Goal: Communication & Community: Answer question/provide support

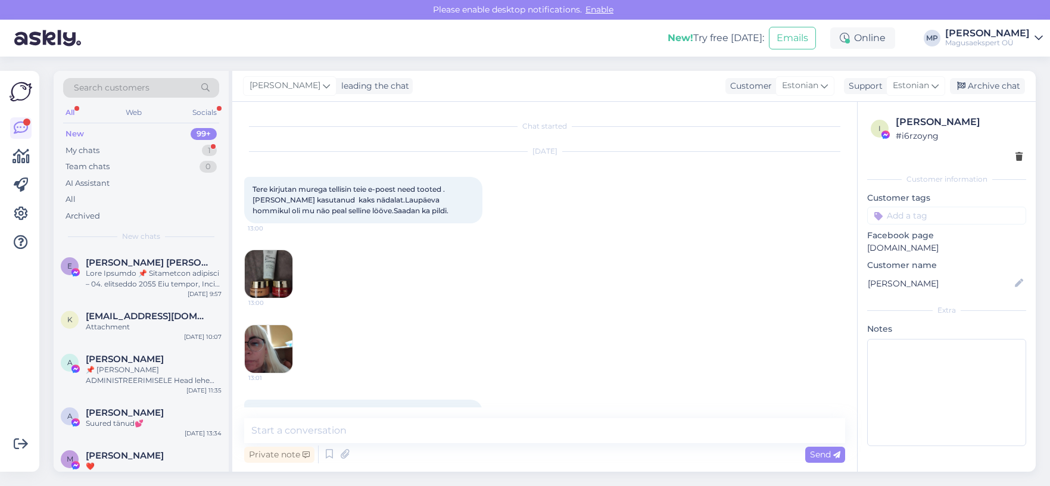
scroll to position [838, 0]
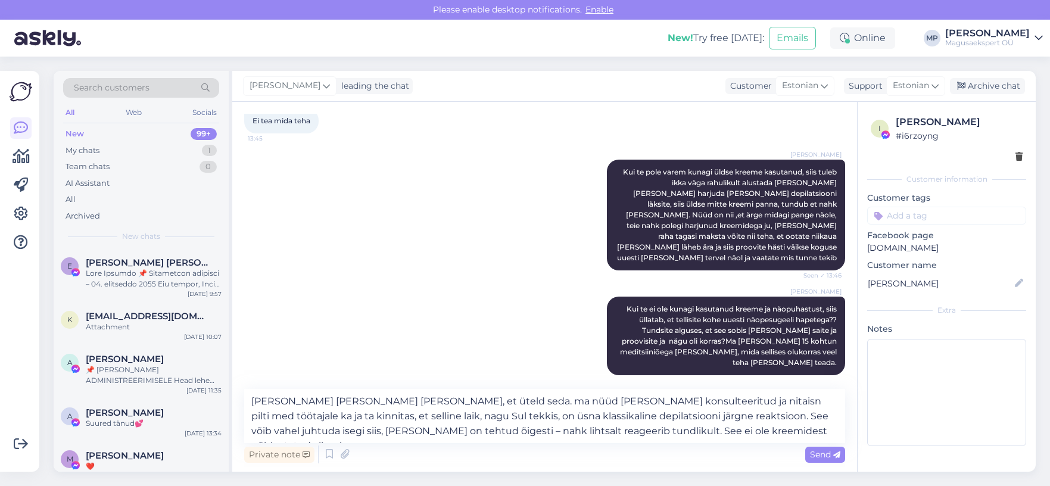
click at [348, 413] on textarea "[PERSON_NAME] [PERSON_NAME] [PERSON_NAME], et üteld seda. ma nüüd [PERSON_NAME]…" at bounding box center [544, 416] width 601 height 54
click at [726, 427] on textarea "[PERSON_NAME] [PERSON_NAME] [PERSON_NAME], et üteld seda. ma nüüd [PERSON_NAME]…" at bounding box center [544, 416] width 601 height 54
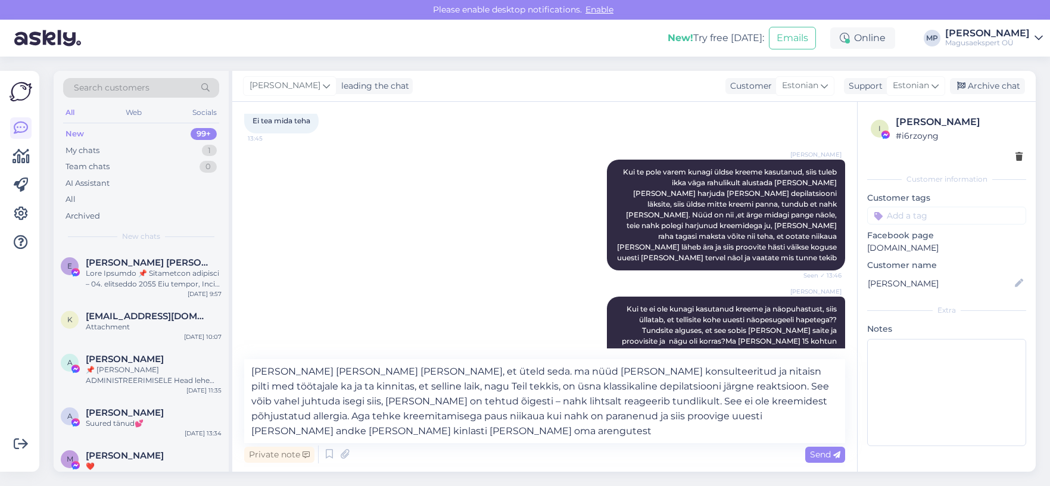
type textarea "[PERSON_NAME] [PERSON_NAME] [PERSON_NAME], et üteld seda. ma nüüd [PERSON_NAME]…"
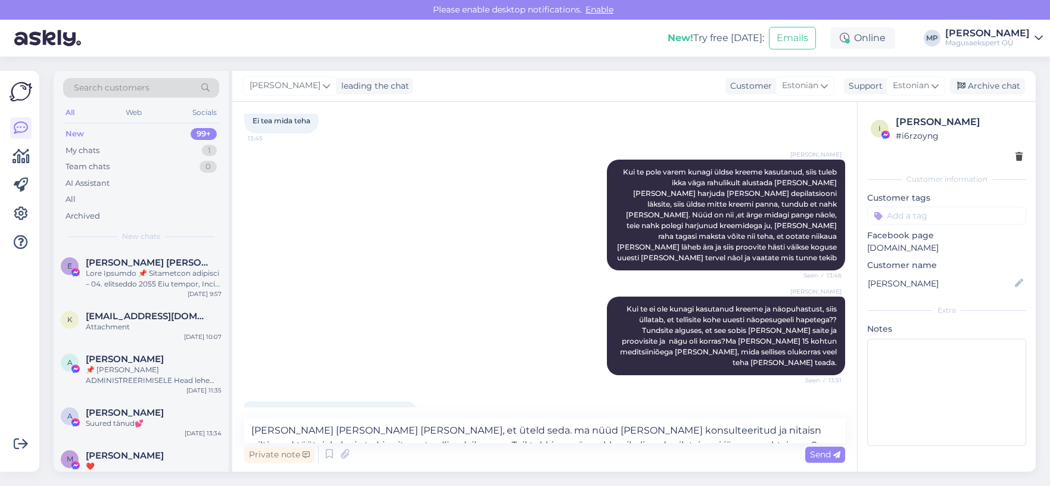
scroll to position [975, 0]
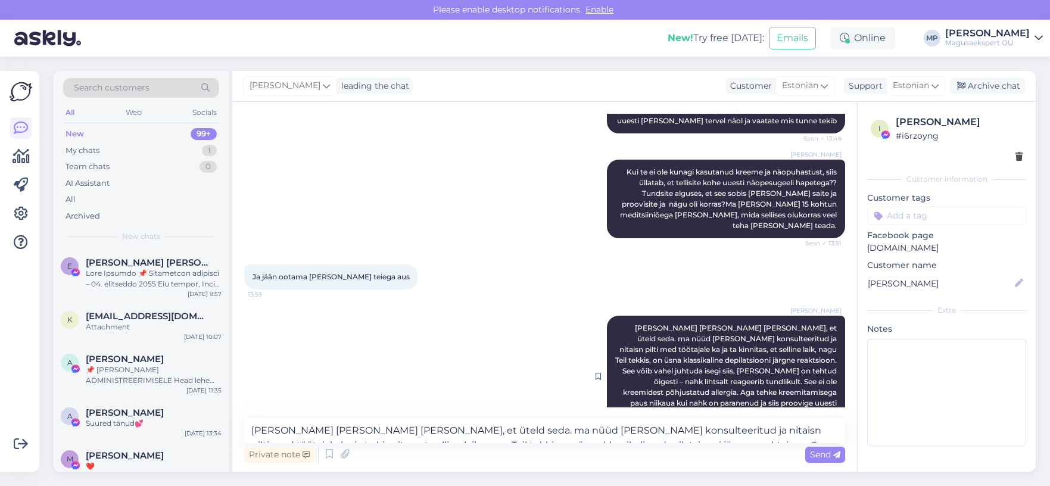
click at [803, 333] on div "[PERSON_NAME] [PERSON_NAME] [PERSON_NAME], et üteld seda. ma nüüd [PERSON_NAME]…" at bounding box center [726, 376] width 238 height 121
click at [575, 302] on div "[PERSON_NAME] [PERSON_NAME] [PERSON_NAME], et üteld seda. ma nüüd [PERSON_NAME]…" at bounding box center [544, 376] width 601 height 148
click at [839, 333] on div "Chat started [DATE] Tere kirjutan murega tellisin teie e-poest need tooted .[PE…" at bounding box center [549, 261] width 611 height 294
click at [793, 410] on div "Chat started [DATE] Tere kirjutan murega tellisin teie e-poest need tooted .[PE…" at bounding box center [544, 287] width 625 height 370
click at [827, 316] on div "[PERSON_NAME] [PERSON_NAME] [PERSON_NAME], et üteld seda. ma nüüd [PERSON_NAME]…" at bounding box center [726, 376] width 238 height 121
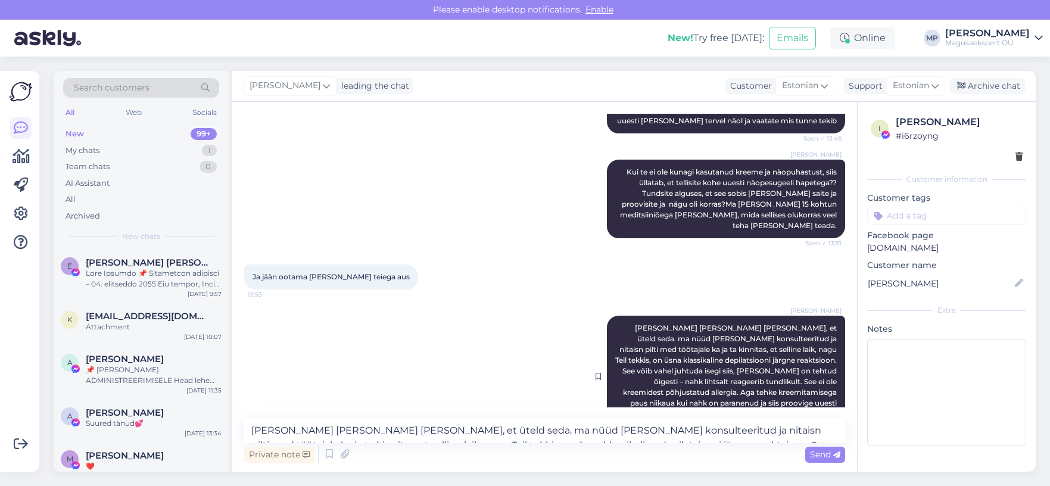
click at [607, 316] on div "[PERSON_NAME] [PERSON_NAME] [PERSON_NAME], et üteld seda. ma nüüd [PERSON_NAME]…" at bounding box center [726, 376] width 238 height 121
click at [595, 373] on icon at bounding box center [597, 376] width 5 height 7
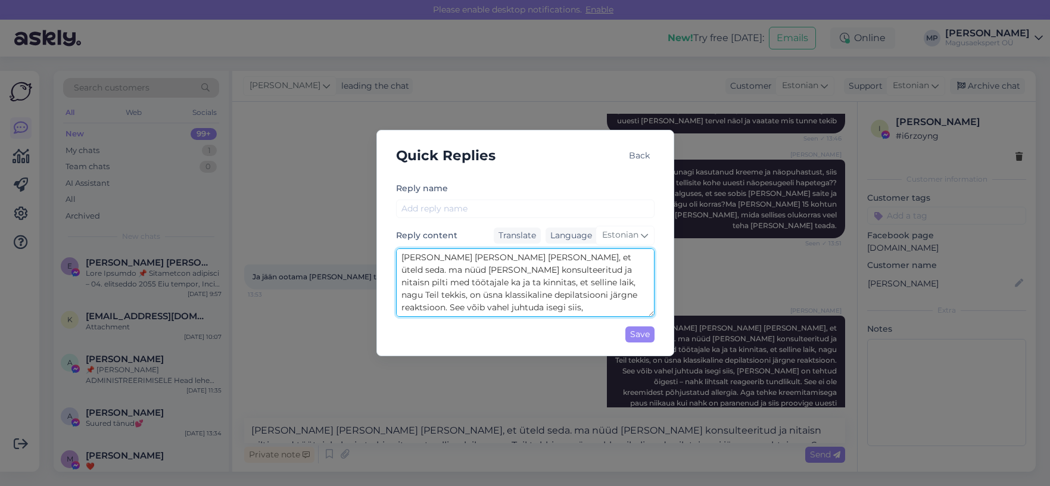
click at [537, 257] on textarea "[PERSON_NAME] [PERSON_NAME] [PERSON_NAME], et üteld seda. ma nüüd [PERSON_NAME]…" at bounding box center [525, 282] width 258 height 68
click at [478, 268] on textarea "[PERSON_NAME] [PERSON_NAME] [PERSON_NAME], et ütled seda. ma nüüd [PERSON_NAME]…" at bounding box center [525, 282] width 258 height 68
click at [464, 268] on textarea "[PERSON_NAME] [PERSON_NAME] [PERSON_NAME], et ütled seda. ma nüüd [PERSON_NAME]…" at bounding box center [525, 282] width 258 height 68
click at [495, 307] on textarea "[PERSON_NAME] [PERSON_NAME] [PERSON_NAME], et ütled seda. ma nüüd [PERSON_NAME]…" at bounding box center [525, 282] width 258 height 68
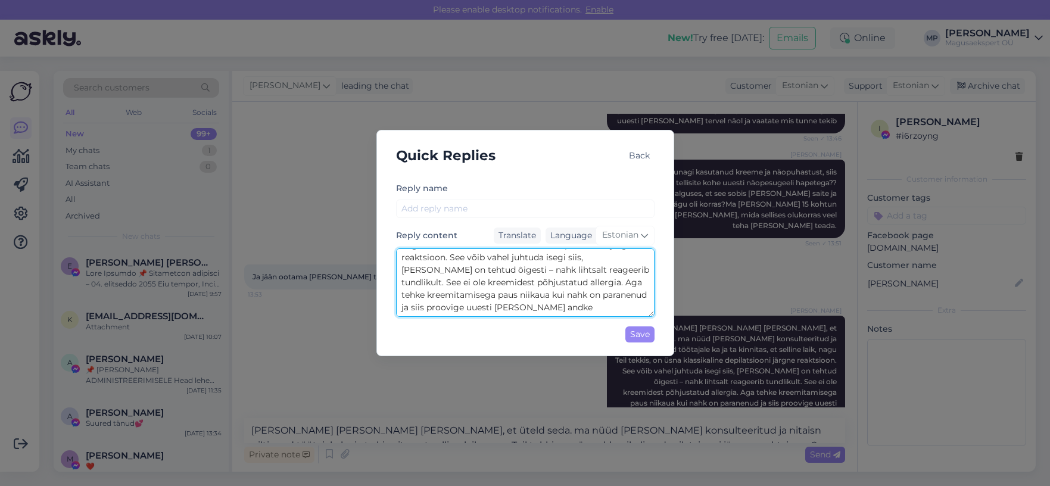
click at [637, 308] on textarea "[PERSON_NAME] [PERSON_NAME] [PERSON_NAME], et ütled seda. ma nüüd [PERSON_NAME]…" at bounding box center [525, 282] width 258 height 68
type textarea "[PERSON_NAME] [PERSON_NAME] [PERSON_NAME], et ütled seda. ma nüüd [PERSON_NAME]…"
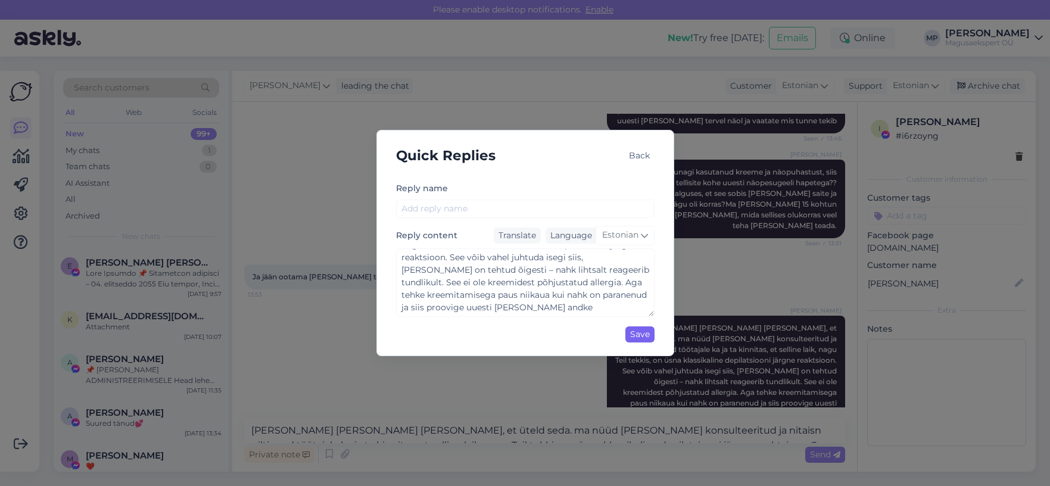
click at [633, 333] on div "Save" at bounding box center [639, 334] width 29 height 16
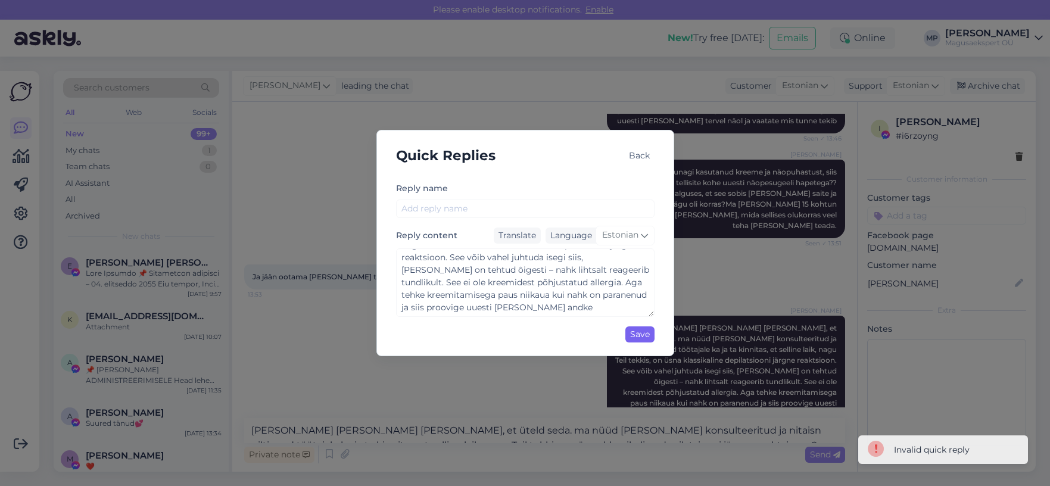
click at [642, 338] on div "Save" at bounding box center [639, 334] width 29 height 16
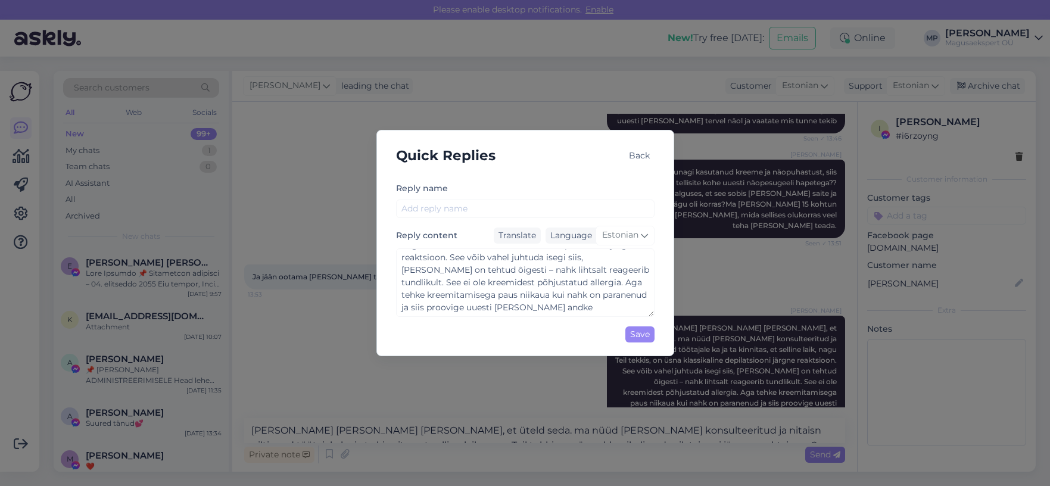
click at [758, 252] on div "Quick Replies Back Reply name Reply content Translate Language Estonian [PERSON…" at bounding box center [525, 243] width 1050 height 486
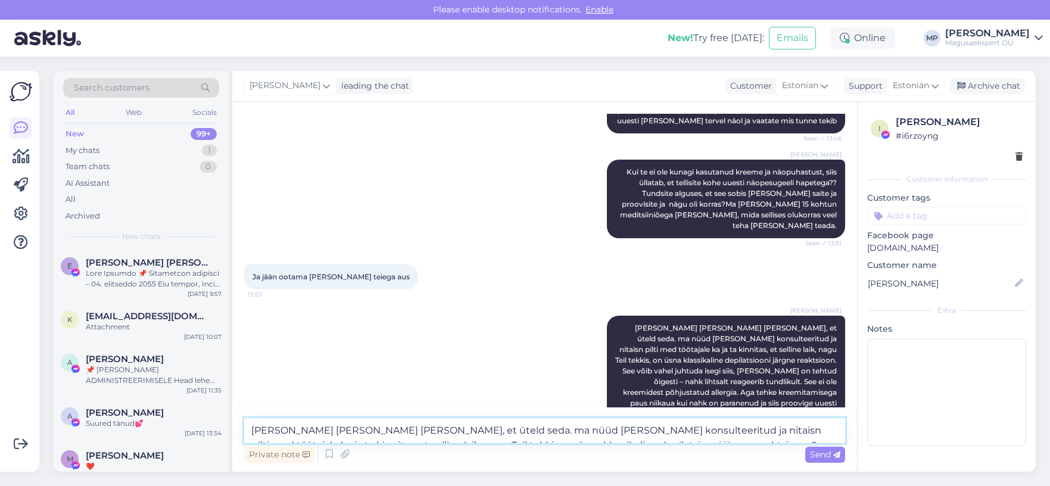
click at [642, 418] on textarea "[PERSON_NAME] [PERSON_NAME] [PERSON_NAME], et üteld seda. ma nüüd [PERSON_NAME]…" at bounding box center [544, 430] width 601 height 25
click at [610, 316] on div "[PERSON_NAME] [PERSON_NAME] [PERSON_NAME], et üteld seda. ma nüüd [PERSON_NAME]…" at bounding box center [726, 376] width 238 height 121
click at [613, 316] on div "[PERSON_NAME] [PERSON_NAME] [PERSON_NAME], et üteld seda. ma nüüd [PERSON_NAME]…" at bounding box center [726, 376] width 238 height 121
click at [670, 333] on div "[PERSON_NAME] [PERSON_NAME] [PERSON_NAME], et üteld seda. ma nüüd [PERSON_NAME]…" at bounding box center [726, 376] width 238 height 121
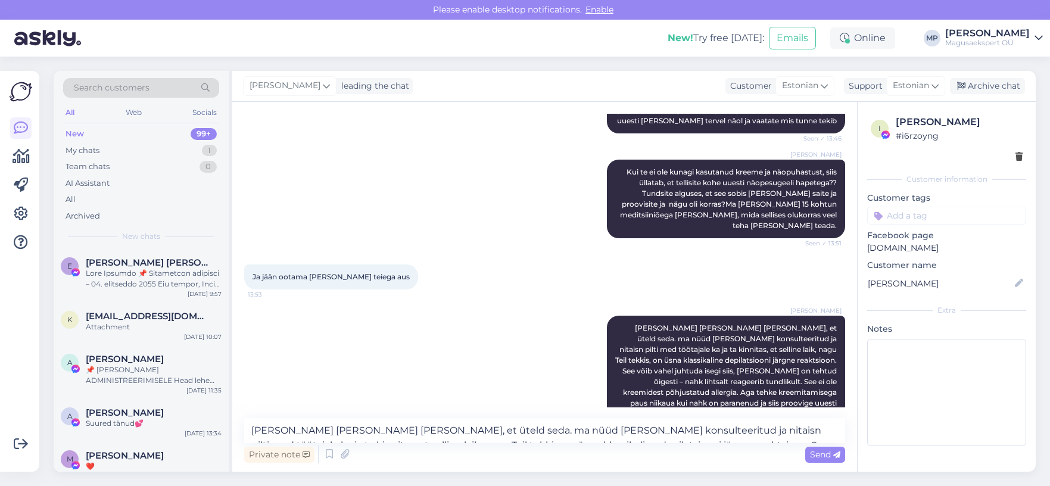
scroll to position [963, 0]
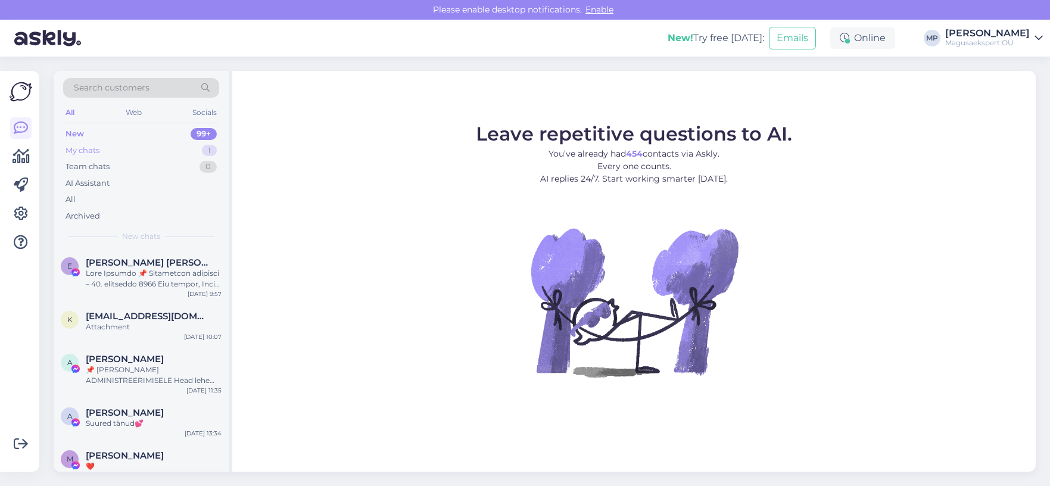
click at [74, 148] on div "My chats" at bounding box center [82, 151] width 34 height 12
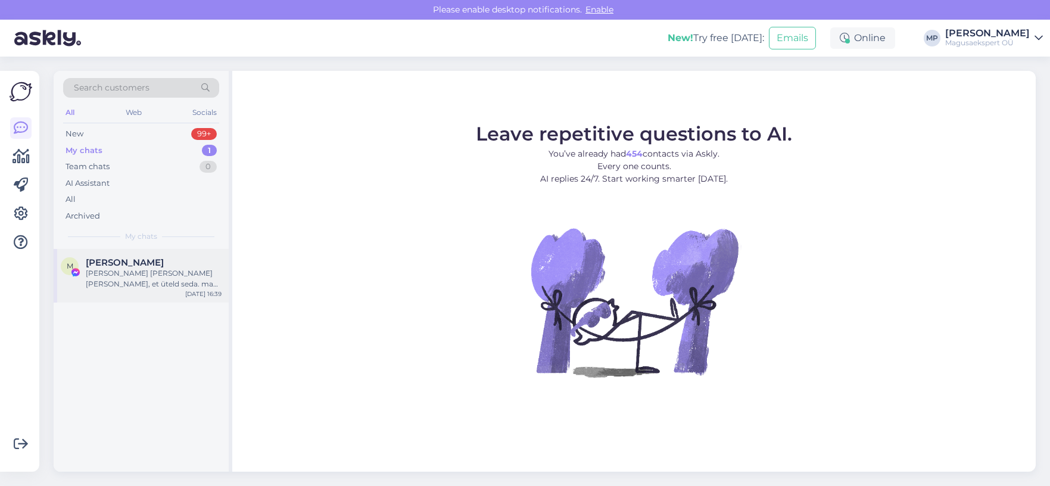
click at [134, 273] on div "[PERSON_NAME] [PERSON_NAME] [PERSON_NAME], et üteld seda. ma nüüd [PERSON_NAME]…" at bounding box center [154, 278] width 136 height 21
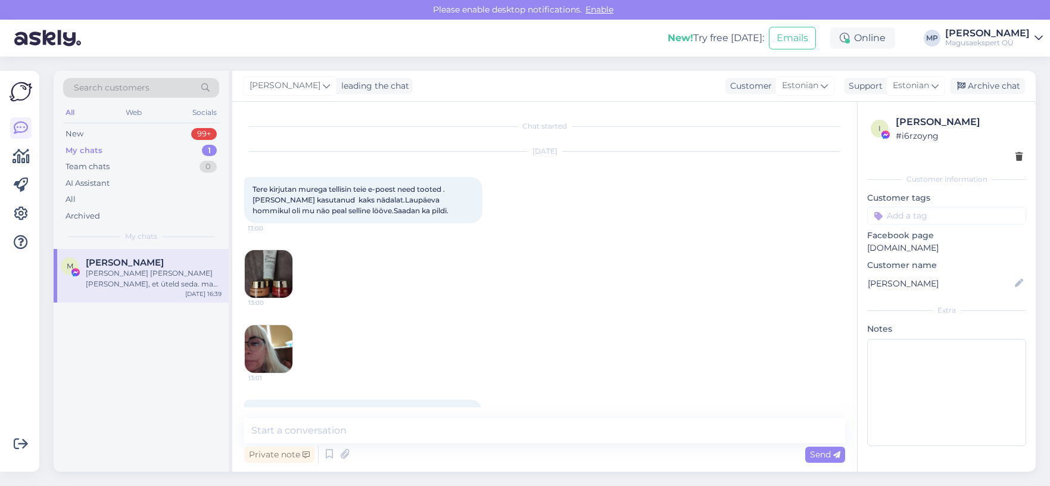
scroll to position [975, 0]
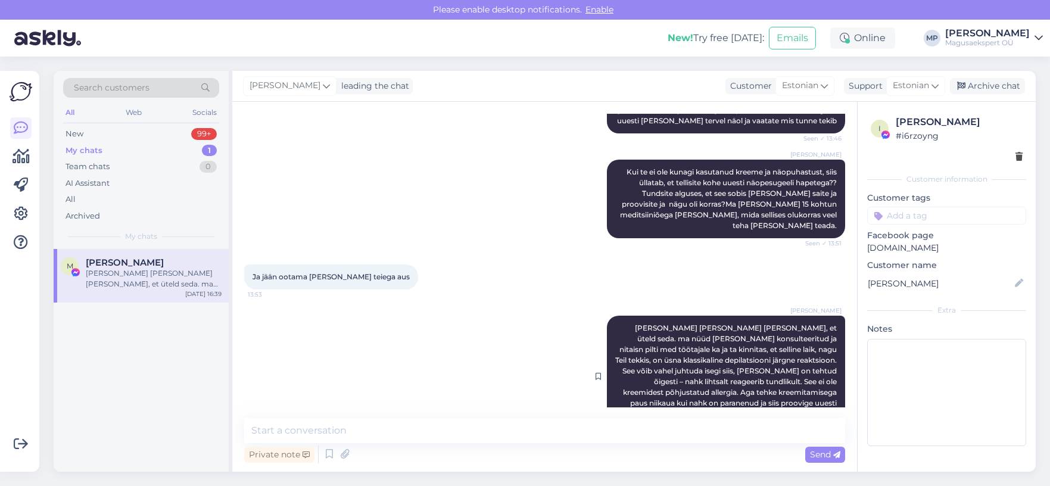
click at [809, 438] on span "16:39" at bounding box center [819, 442] width 45 height 9
click at [581, 385] on div "[PERSON_NAME] [PERSON_NAME] [PERSON_NAME], et üteld seda. ma nüüd [PERSON_NAME]…" at bounding box center [544, 376] width 601 height 148
click at [685, 323] on span "[PERSON_NAME] [PERSON_NAME] [PERSON_NAME], et üteld seda. ma nüüd [PERSON_NAME]…" at bounding box center [726, 375] width 223 height 105
click at [830, 306] on span "[PERSON_NAME]" at bounding box center [815, 310] width 51 height 9
click at [834, 352] on div "[PERSON_NAME] [PERSON_NAME] [PERSON_NAME], et üteld seda. ma nüüd [PERSON_NAME]…" at bounding box center [726, 376] width 238 height 121
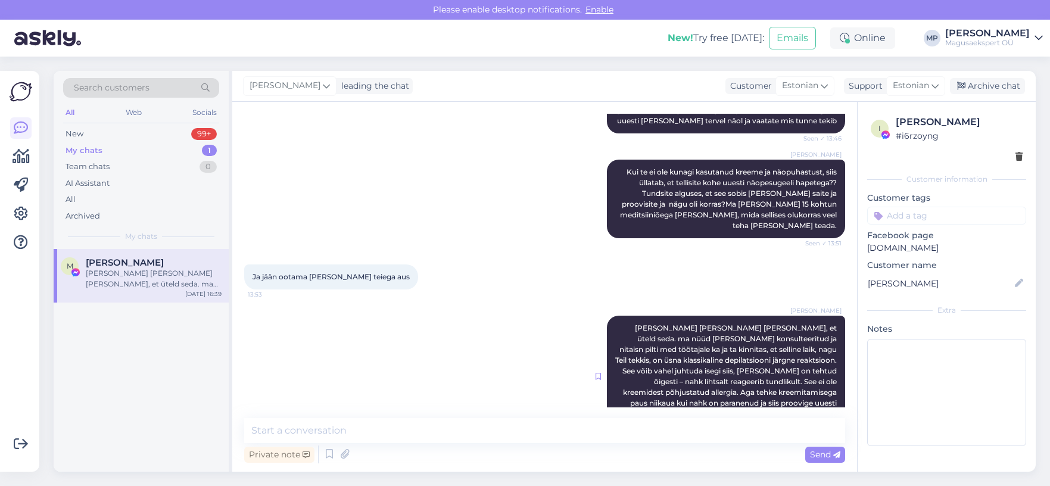
click at [595, 373] on icon at bounding box center [597, 376] width 5 height 7
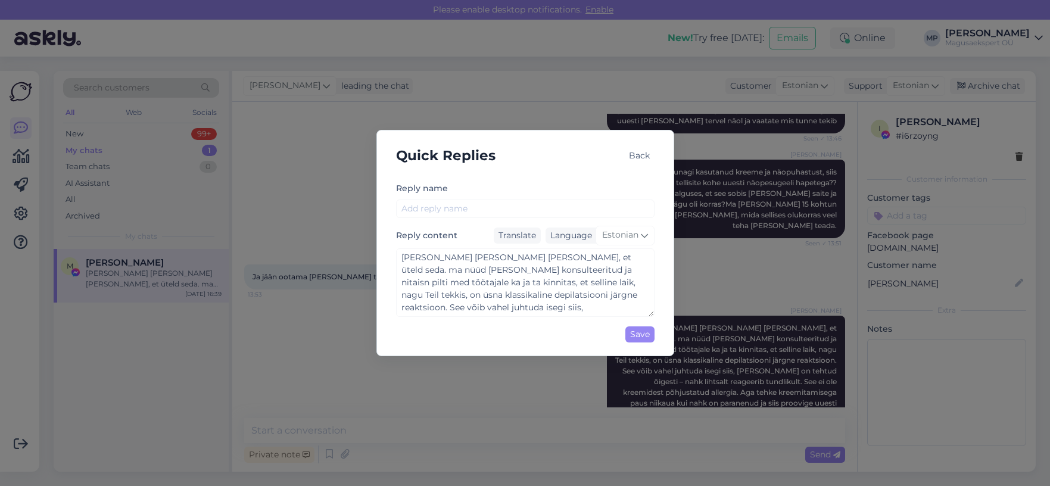
click at [637, 154] on div "Back" at bounding box center [639, 156] width 30 height 16
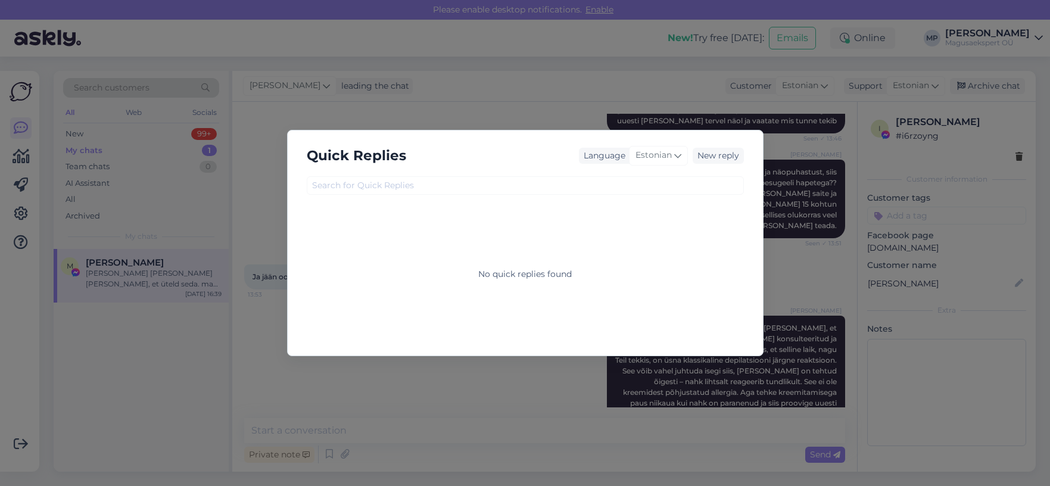
click at [511, 385] on div "Quick Replies Language Estonian New reply No quick replies found" at bounding box center [525, 243] width 1050 height 486
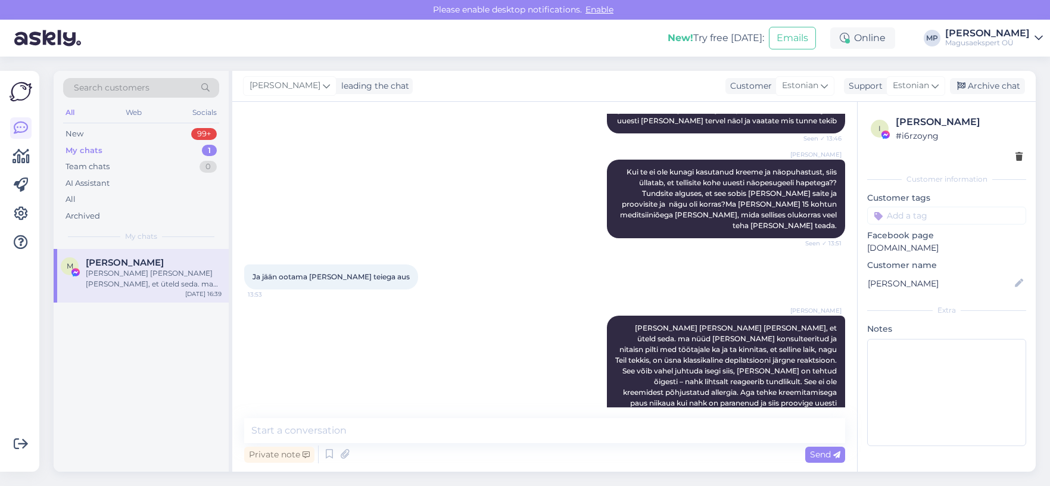
click at [803, 412] on div "Chat started [DATE] Tere kirjutan murega tellisin teie e-poest need tooted .[PE…" at bounding box center [544, 287] width 625 height 370
drag, startPoint x: 657, startPoint y: 391, endPoint x: 650, endPoint y: 395, distance: 8.3
click at [650, 395] on div "[PERSON_NAME] [PERSON_NAME] [PERSON_NAME], et üteld seda. ma nüüd [PERSON_NAME]…" at bounding box center [544, 376] width 601 height 148
click at [759, 387] on div "[PERSON_NAME] [PERSON_NAME] [PERSON_NAME], et üteld seda. ma nüüd [PERSON_NAME]…" at bounding box center [726, 376] width 238 height 121
click at [78, 109] on div "All Web Socials" at bounding box center [141, 114] width 156 height 18
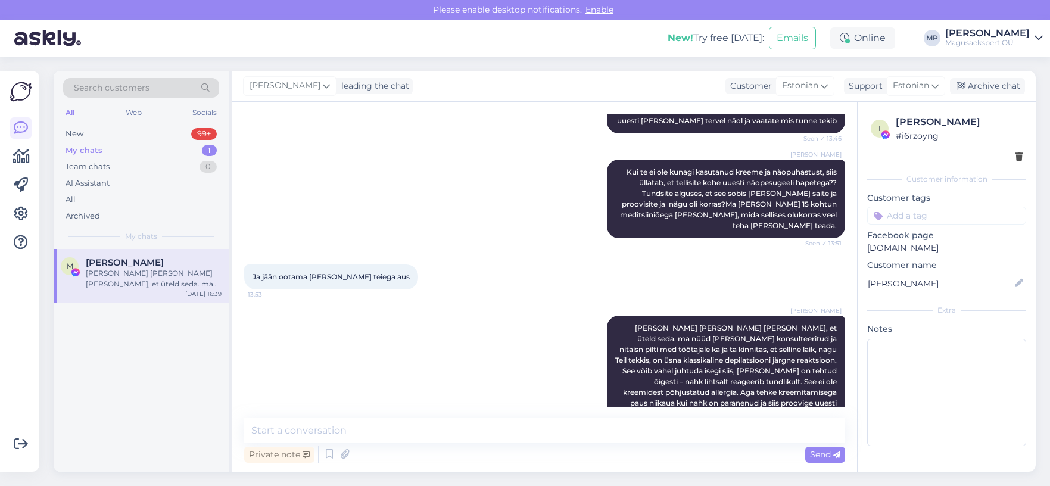
click at [70, 111] on div "All" at bounding box center [70, 112] width 14 height 15
click at [21, 155] on icon at bounding box center [21, 156] width 17 height 14
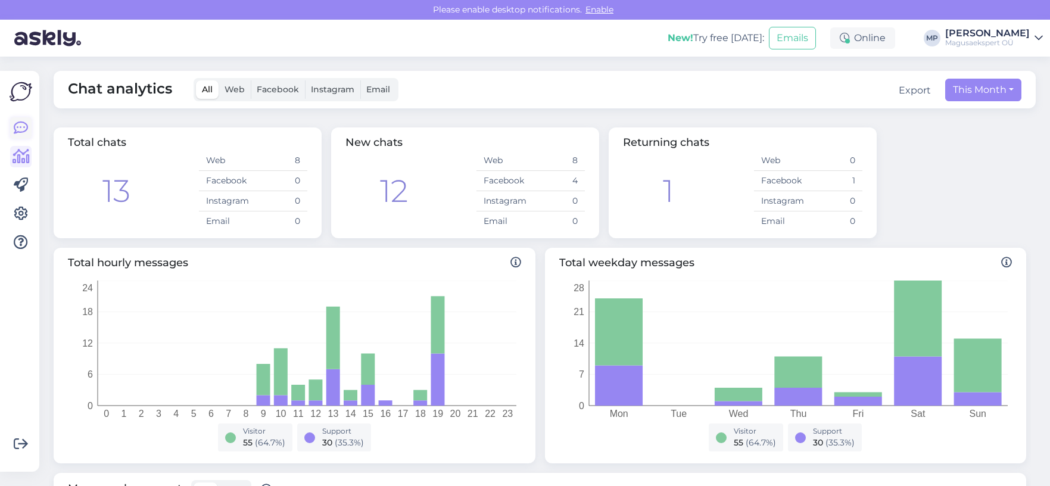
click at [23, 129] on icon at bounding box center [21, 128] width 14 height 14
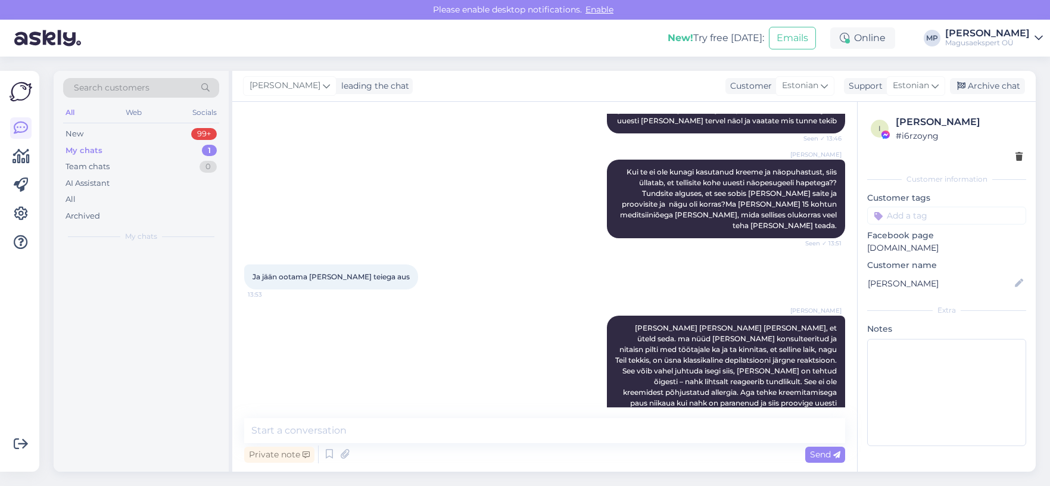
scroll to position [975, 0]
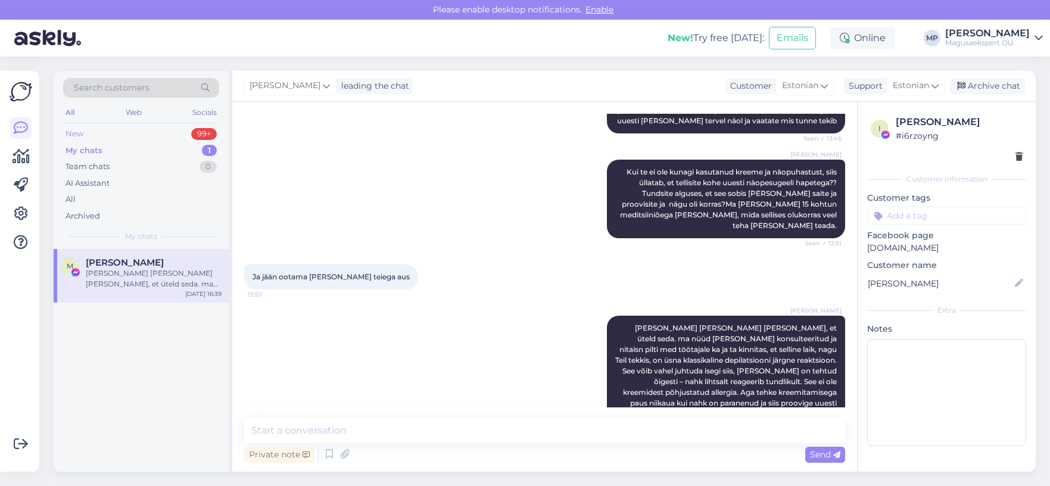
click at [78, 132] on div "New" at bounding box center [74, 134] width 18 height 12
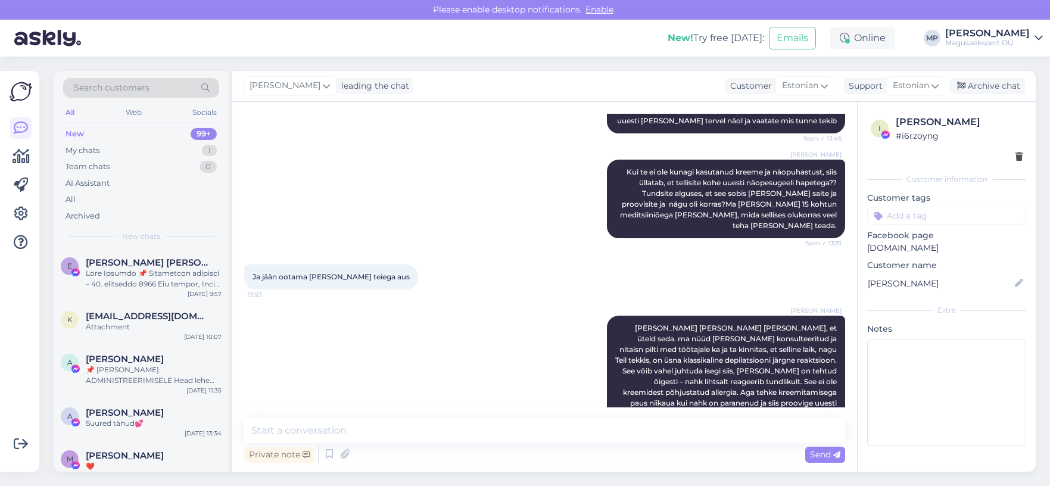
click at [68, 112] on div "All" at bounding box center [70, 112] width 14 height 15
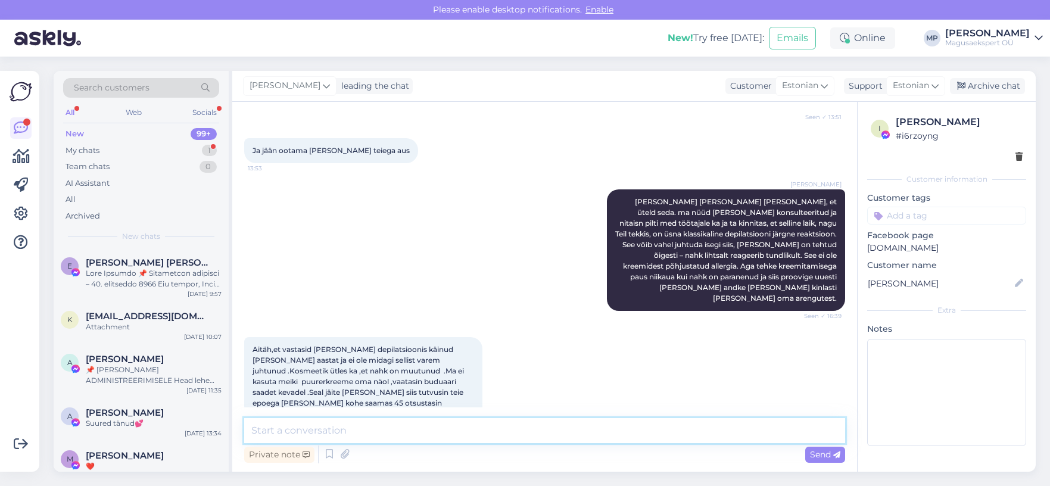
click at [351, 427] on textarea at bounding box center [544, 430] width 601 height 25
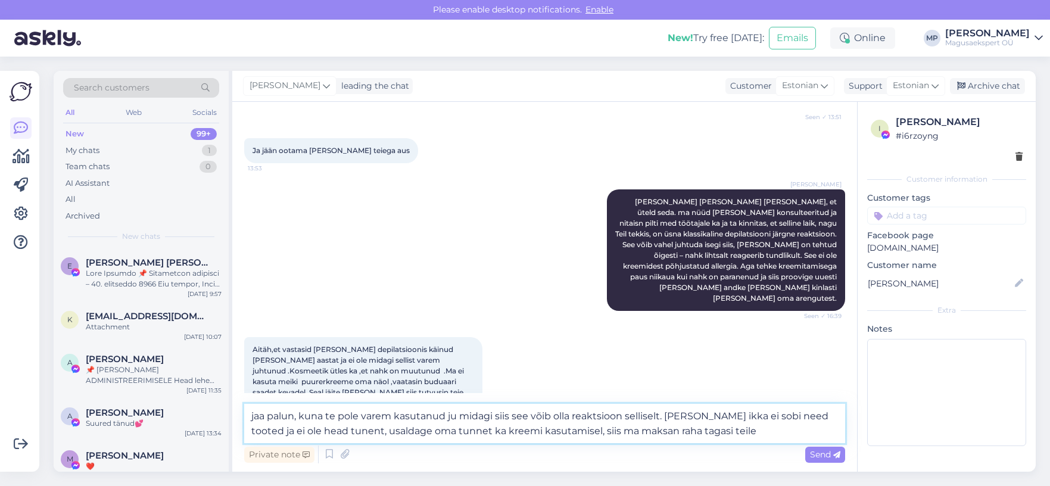
type textarea "jaa palun, kuna te pole varem kasutanud ju midagi siis see võib olla reaktsioon…"
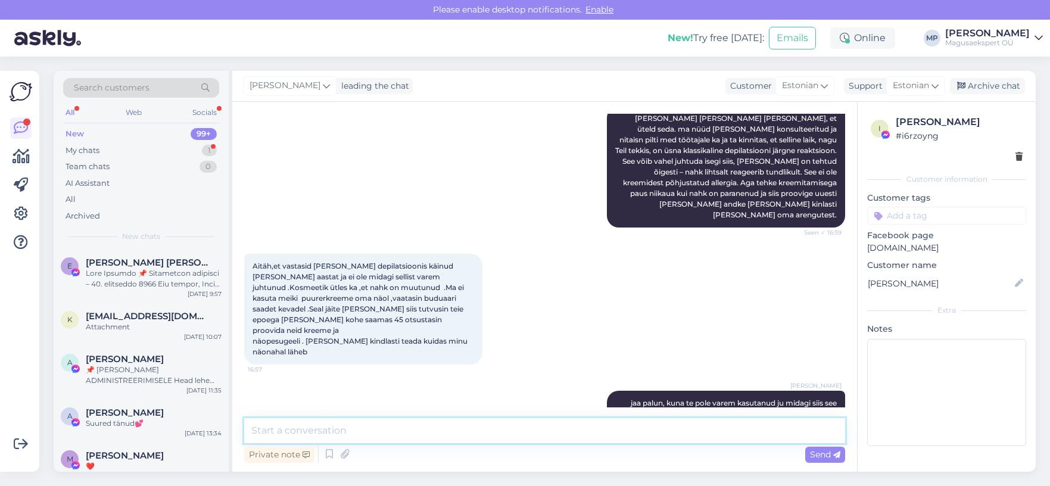
scroll to position [1246, 0]
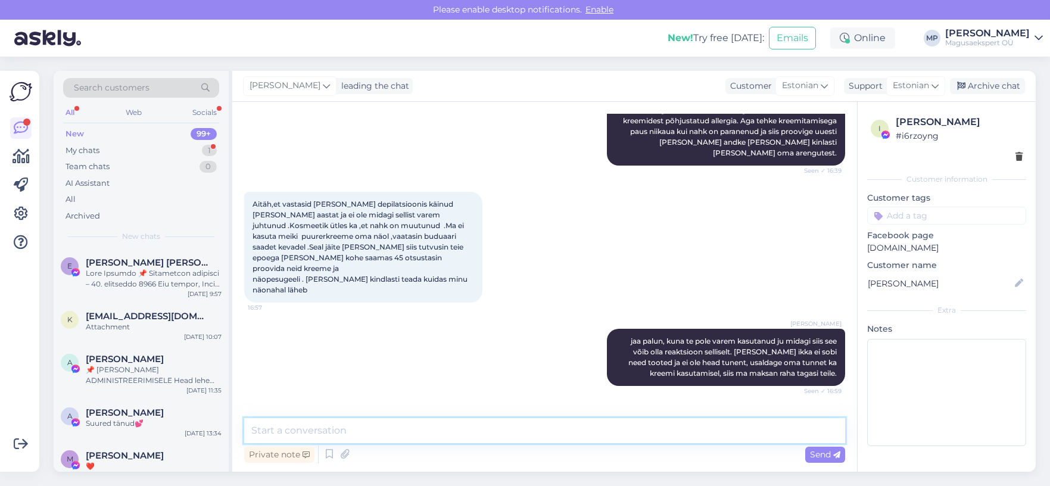
click at [277, 437] on textarea at bounding box center [544, 430] width 601 height 25
click at [272, 430] on textarea "iagpevaselt ikka" at bounding box center [544, 430] width 601 height 25
click at [348, 427] on textarea "iagpäevaselt ikka" at bounding box center [544, 430] width 601 height 25
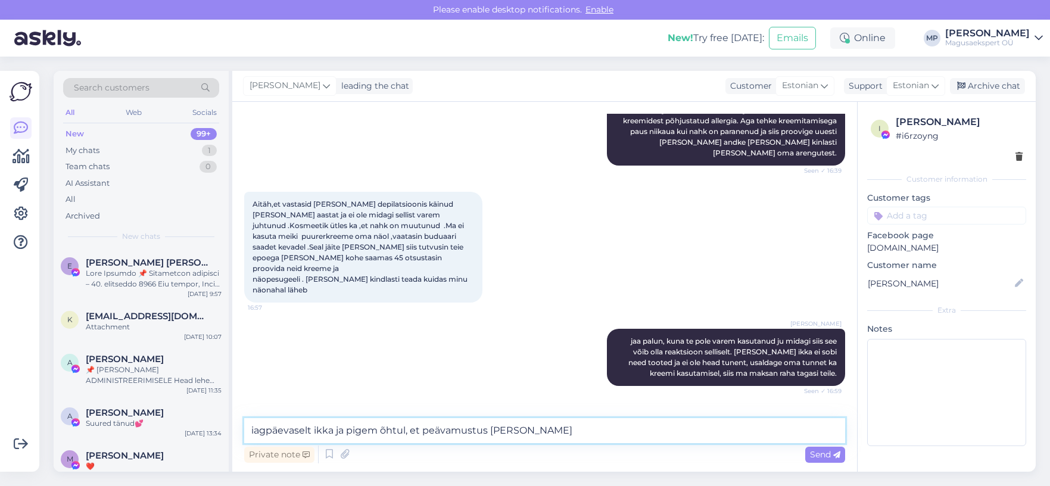
click at [435, 428] on textarea "iagpäevaselt ikka ja pigem õhtul, et peävamustus maha pesta" at bounding box center [544, 430] width 601 height 25
click at [561, 431] on textarea "iagpäevaselt ikka ja pigem õhtul, et päevamustus maha pesta" at bounding box center [544, 430] width 601 height 25
type textarea "iagpäevaselt ikka ja pigem õhtul, et päevamustus maha pesta, isegi kui te ei me…"
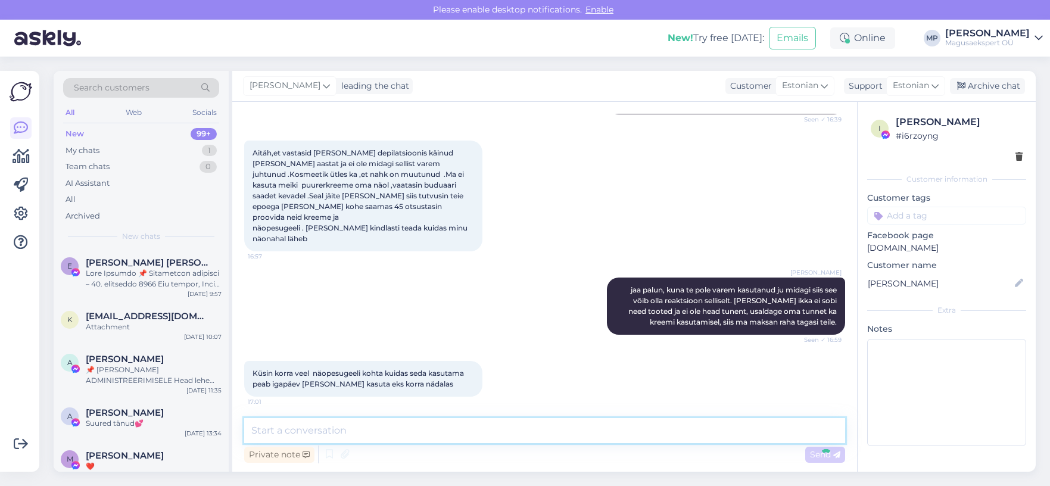
scroll to position [1359, 0]
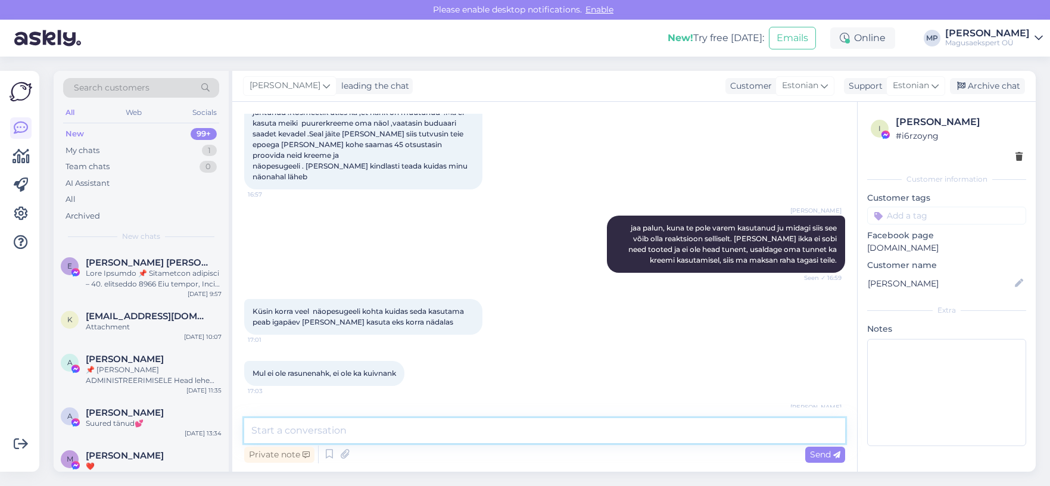
click at [347, 432] on textarea at bounding box center [544, 430] width 601 height 25
paste textarea "See pesugeel on mõeldud igapäevaseks kasutamiseks, aga kuna Sinu nahk pole vare…"
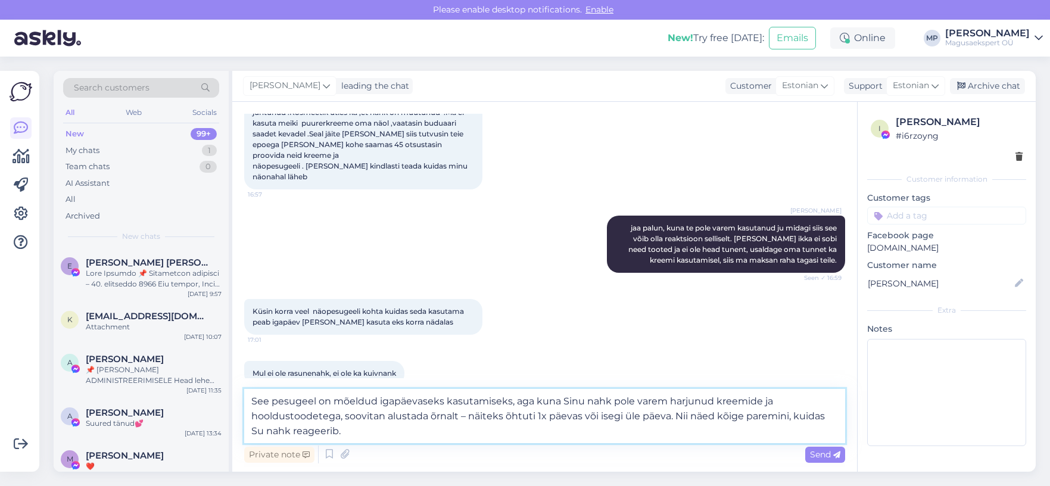
click at [581, 399] on textarea "See pesugeel on mõeldud igapäevaseks kasutamiseks, aga kuna Sinu nahk pole vare…" at bounding box center [544, 416] width 601 height 54
click at [835, 416] on textarea "See pesugeel on mõeldud igapäevaseks kasutamiseks, aga kuna teie nahk pole vare…" at bounding box center [544, 416] width 601 height 54
click at [346, 432] on textarea "See pesugeel on mõeldud igapäevaseks kasutamiseks, aga kuna teie nahk pole vare…" at bounding box center [544, 416] width 601 height 54
click at [712, 414] on textarea "See pesugeel on mõeldud igapäevaseks kasutamiseks, aga kuna teie nahk pole vare…" at bounding box center [544, 416] width 601 height 54
type textarea "See pesugeel on mõeldud igapäevaseks kasutamiseks, aga kuna teie nahk pole vare…"
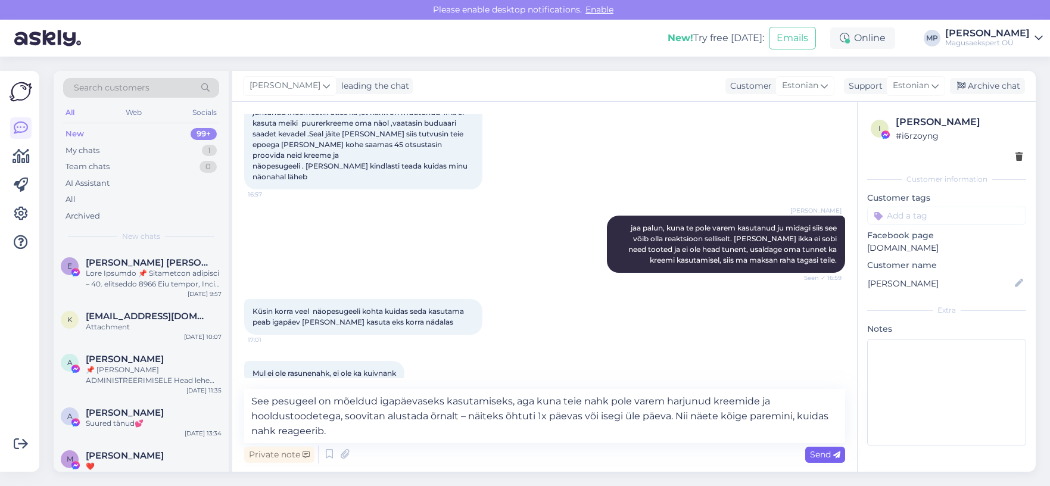
click at [812, 454] on span "Send" at bounding box center [825, 454] width 30 height 11
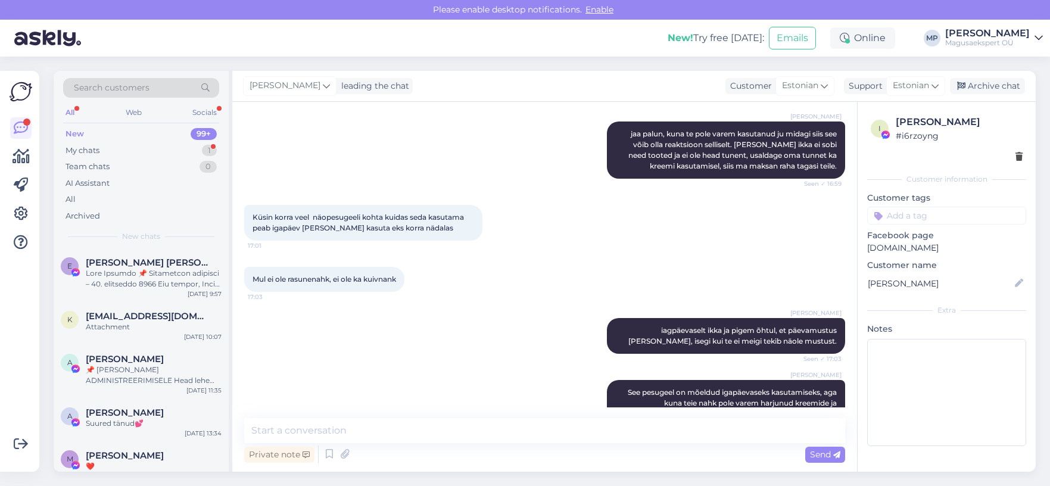
scroll to position [1526, 0]
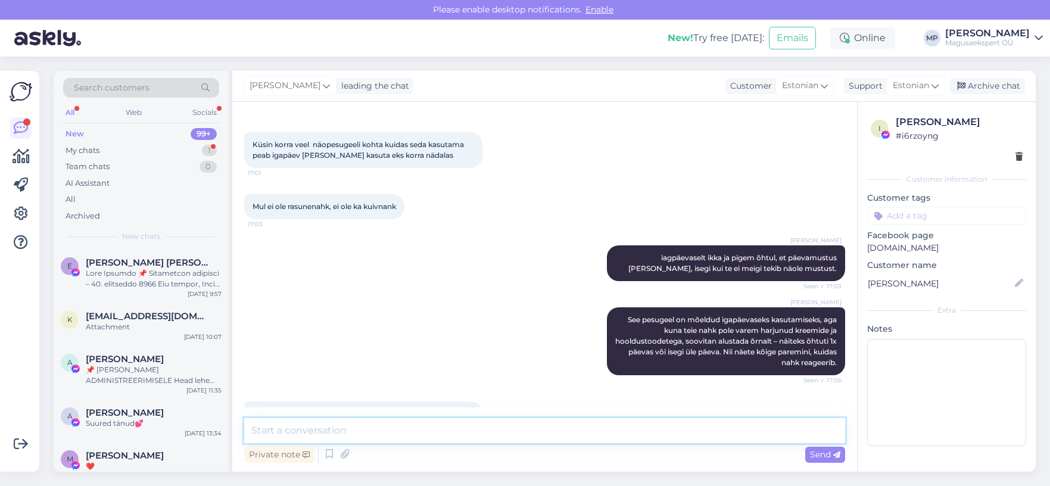
click at [267, 429] on textarea at bounding box center [544, 430] width 601 height 25
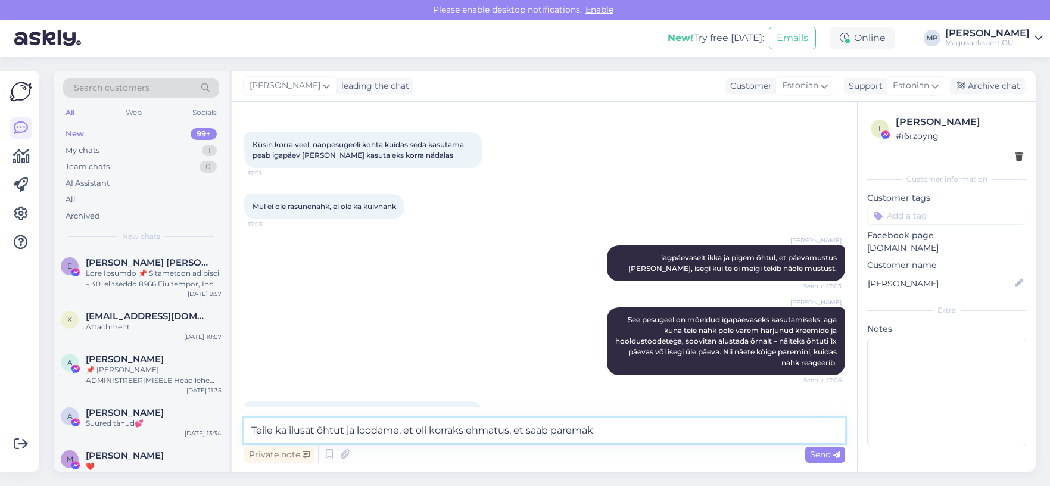
type textarea "Teile ka ilusat õhtut ja loodame, et oli korraks ehmatus, et saab paremaks"
